Goal: Information Seeking & Learning: Compare options

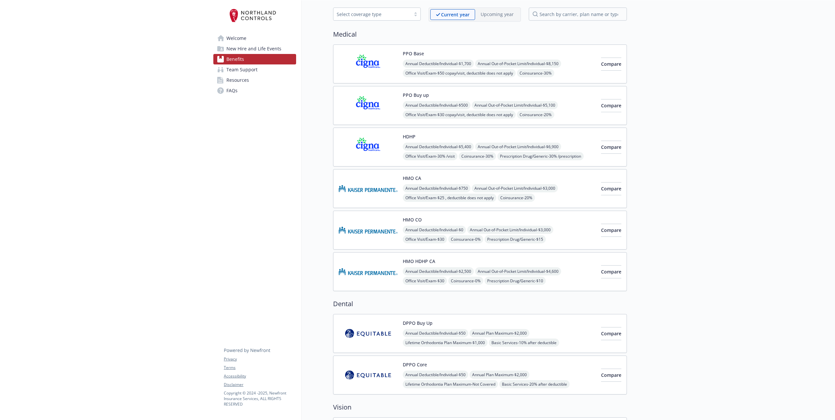
scroll to position [65, 0]
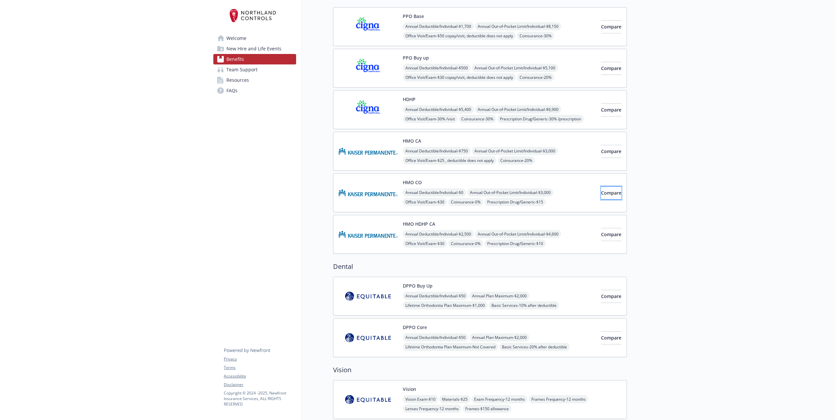
click at [601, 191] on span "Compare" at bounding box center [611, 193] width 20 height 6
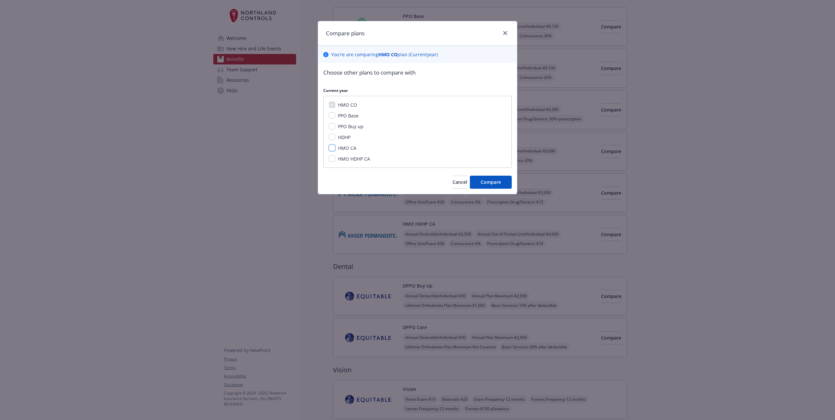
click at [331, 147] on input "HMO CA" at bounding box center [332, 148] width 7 height 7
checkbox input "true"
click at [485, 183] on span "Compare" at bounding box center [491, 182] width 20 height 6
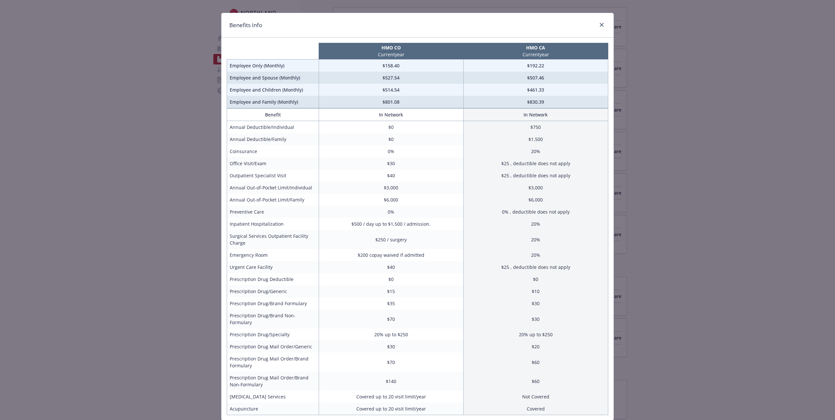
scroll to position [0, 0]
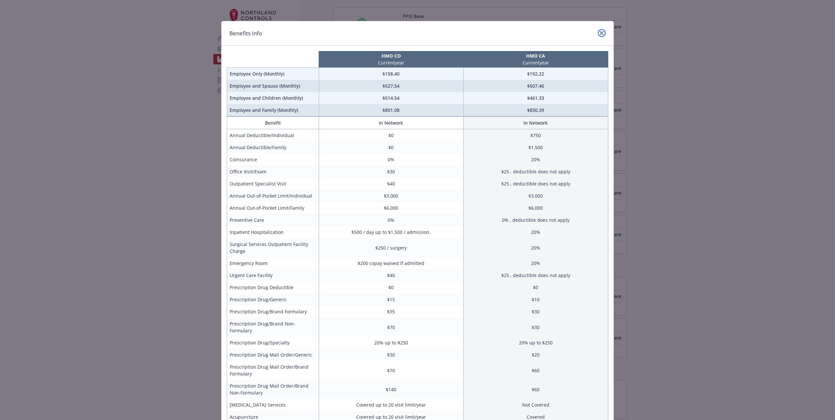
click at [600, 33] on icon "close" at bounding box center [602, 33] width 4 height 4
